Goal: Transaction & Acquisition: Purchase product/service

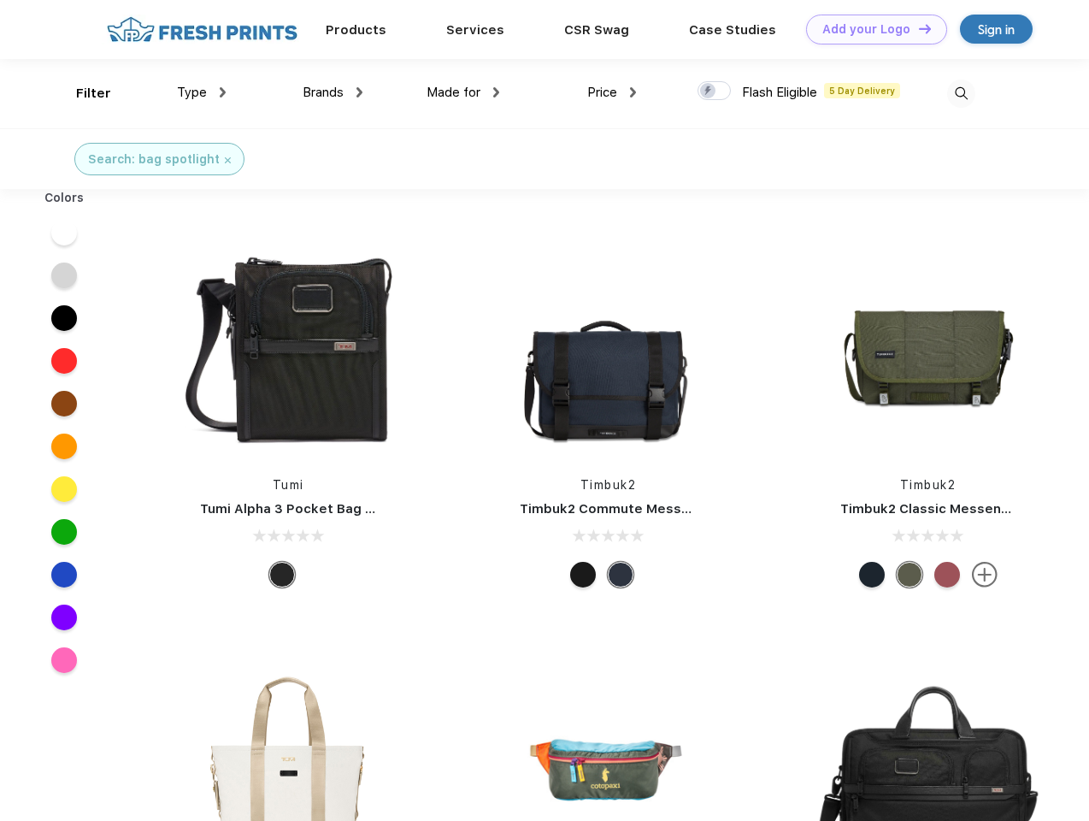
scroll to position [1, 0]
click at [870, 29] on link "Add your Logo Design Tool" at bounding box center [876, 30] width 141 height 30
click at [0, 0] on div "Design Tool" at bounding box center [0, 0] width 0 height 0
click at [917, 28] on link "Add your Logo Design Tool" at bounding box center [876, 30] width 141 height 30
click at [82, 93] on div "Filter" at bounding box center [93, 94] width 35 height 20
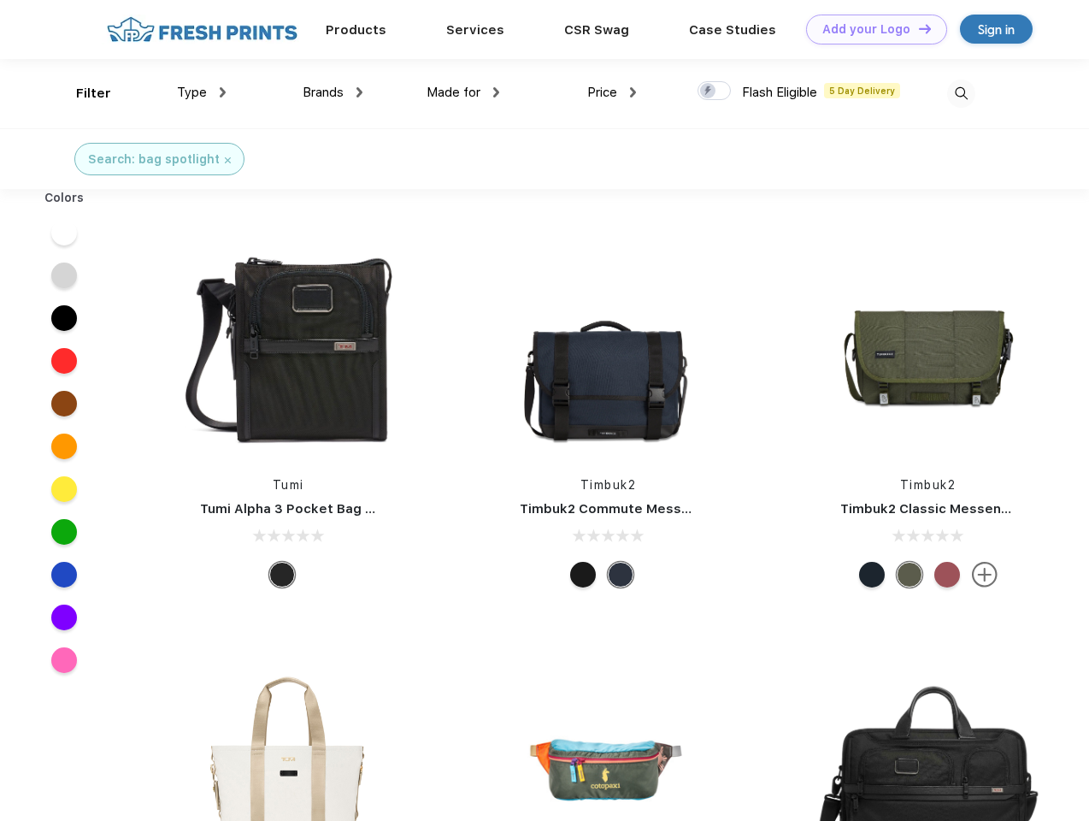
click at [202, 92] on span "Type" at bounding box center [192, 92] width 30 height 15
click at [333, 92] on span "Brands" at bounding box center [323, 92] width 41 height 15
click at [463, 92] on span "Made for" at bounding box center [454, 92] width 54 height 15
click at [612, 92] on span "Price" at bounding box center [602, 92] width 30 height 15
click at [715, 91] on div at bounding box center [714, 90] width 33 height 19
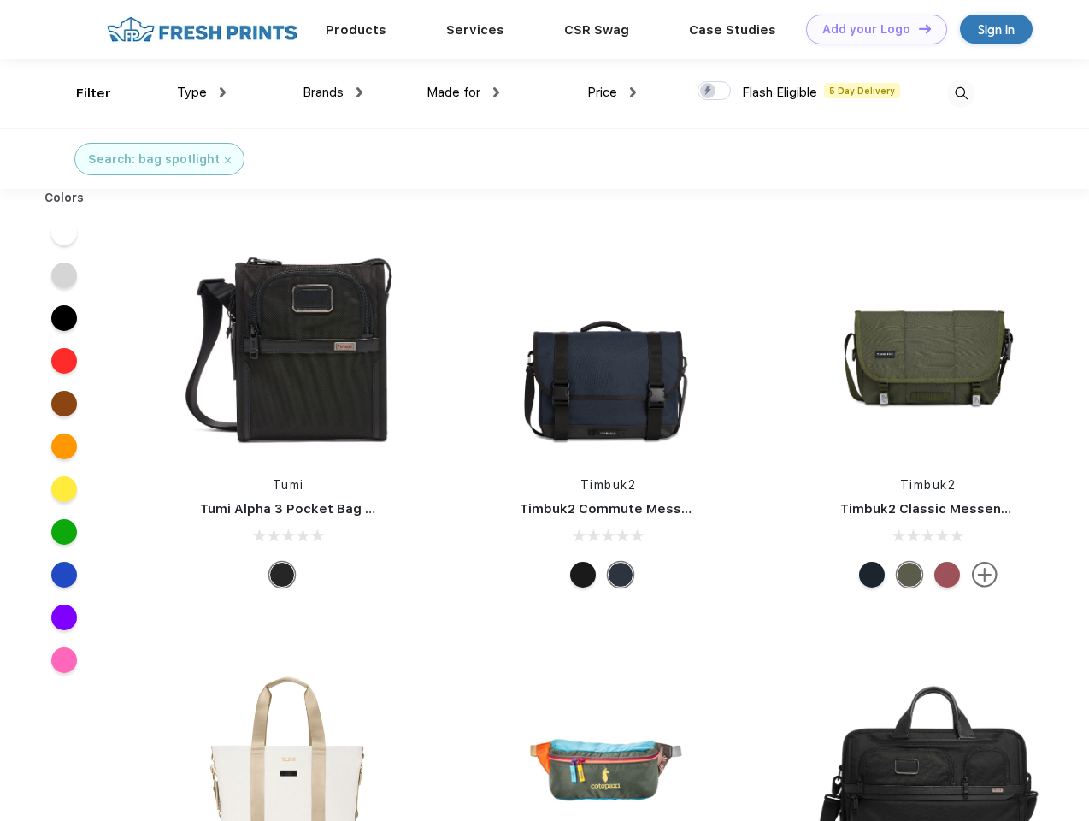
click at [709, 91] on input "checkbox" at bounding box center [703, 85] width 11 height 11
click at [961, 93] on img at bounding box center [961, 94] width 28 height 28
